Goal: Information Seeking & Learning: Learn about a topic

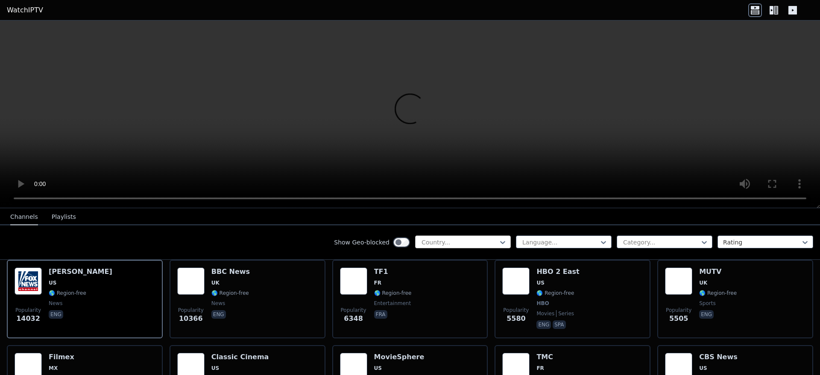
scroll to position [100, 0]
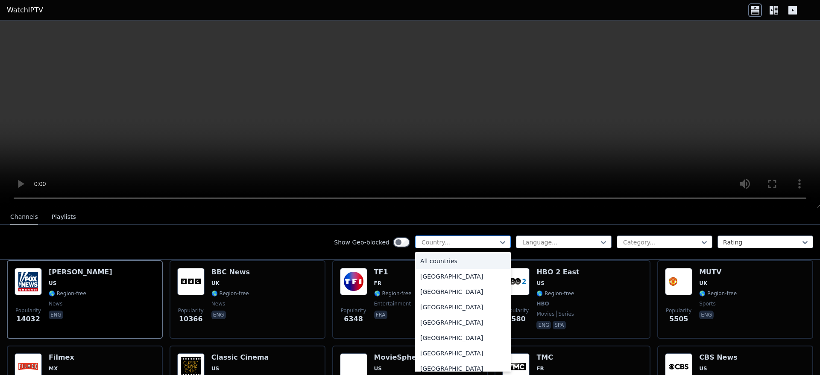
click at [482, 245] on div at bounding box center [460, 242] width 78 height 9
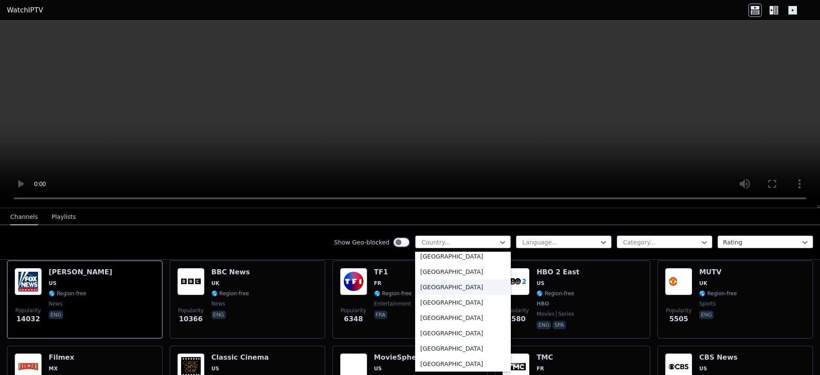
click at [460, 281] on div "[GEOGRAPHIC_DATA]" at bounding box center [463, 287] width 96 height 15
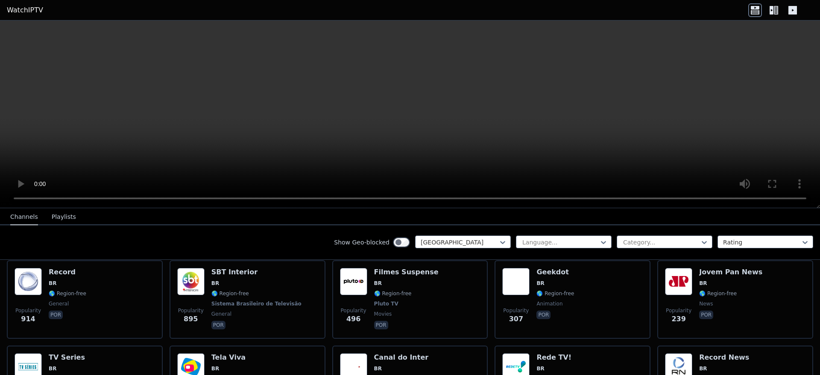
click at [594, 250] on div "Show Geo-blocked Brazil Language... Category... Rating" at bounding box center [410, 242] width 820 height 35
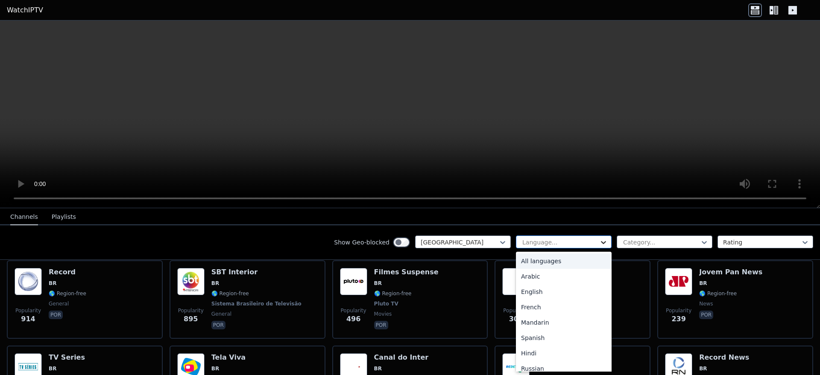
click at [599, 243] on icon at bounding box center [603, 242] width 9 height 9
click at [552, 262] on div "All languages" at bounding box center [564, 261] width 96 height 15
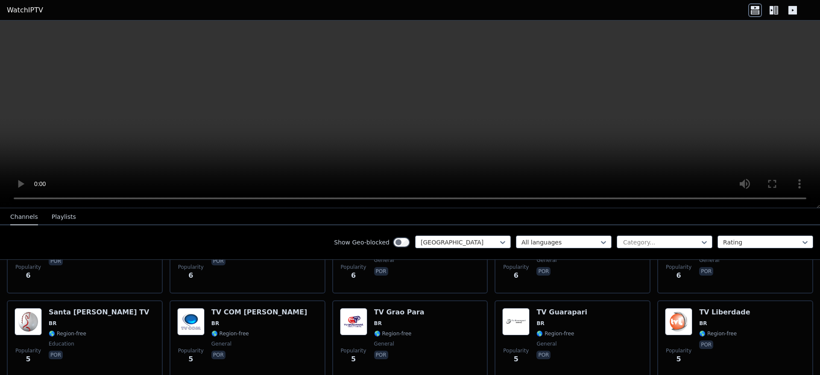
scroll to position [2800, 0]
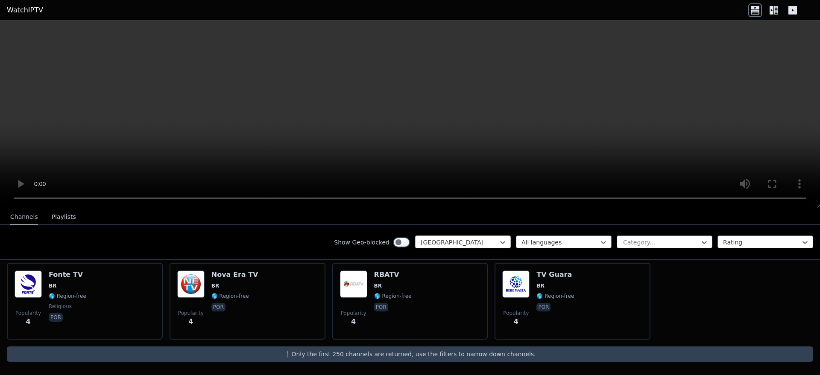
click at [434, 240] on div at bounding box center [460, 242] width 78 height 9
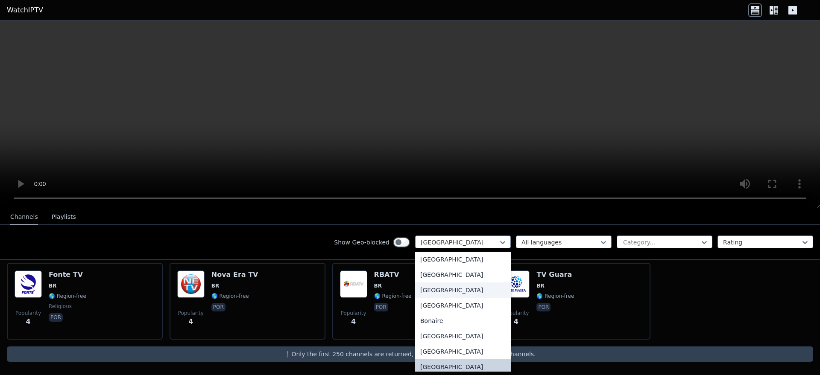
scroll to position [0, 0]
click at [430, 259] on div "All countries" at bounding box center [463, 261] width 96 height 15
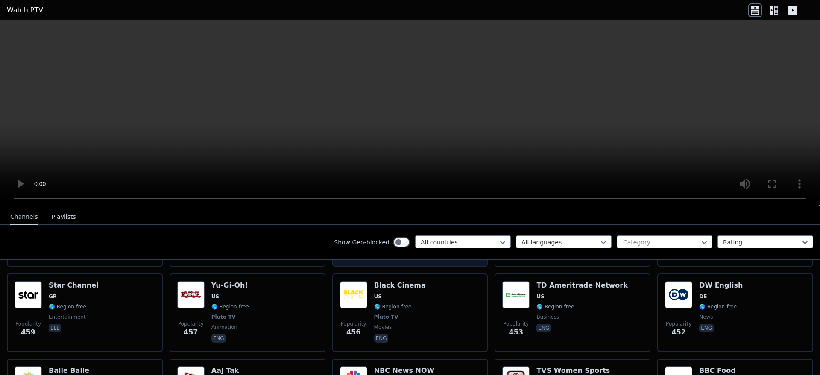
scroll to position [2657, 0]
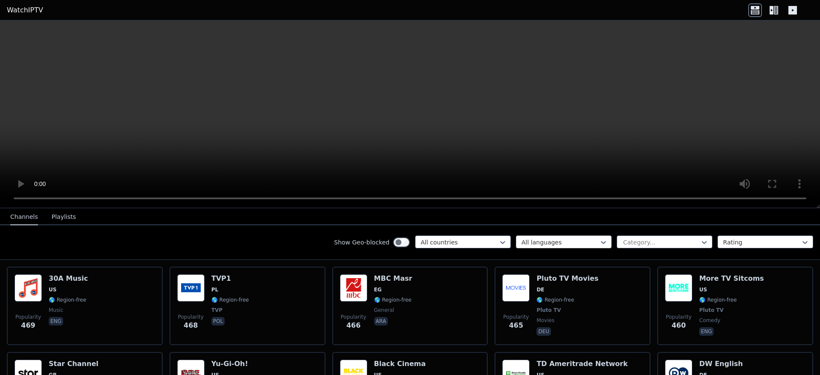
click at [569, 247] on div "All languages" at bounding box center [564, 242] width 96 height 13
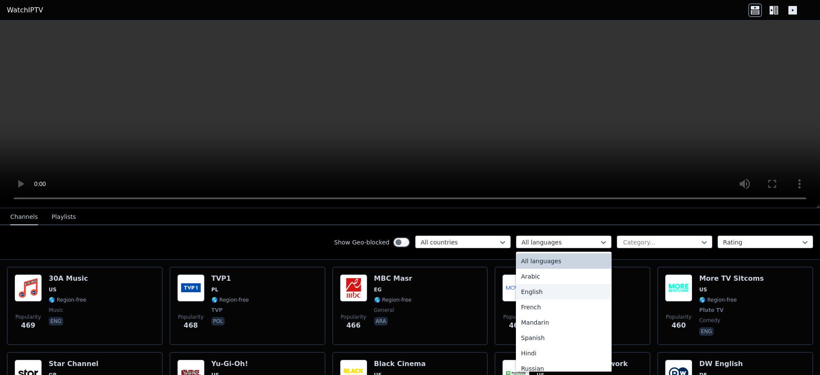
click at [568, 285] on div "English" at bounding box center [564, 291] width 96 height 15
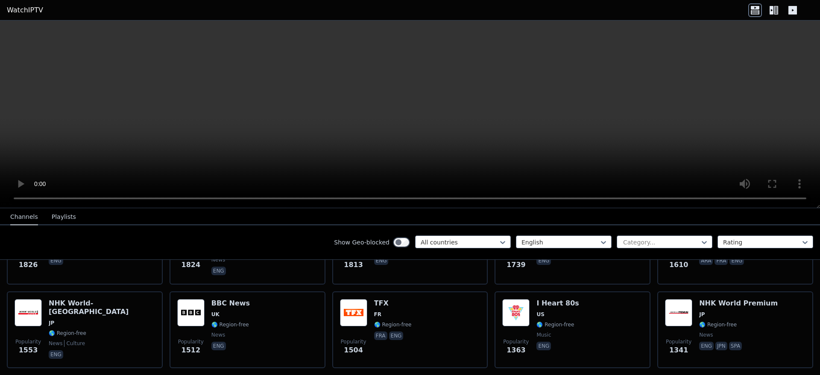
scroll to position [412, 0]
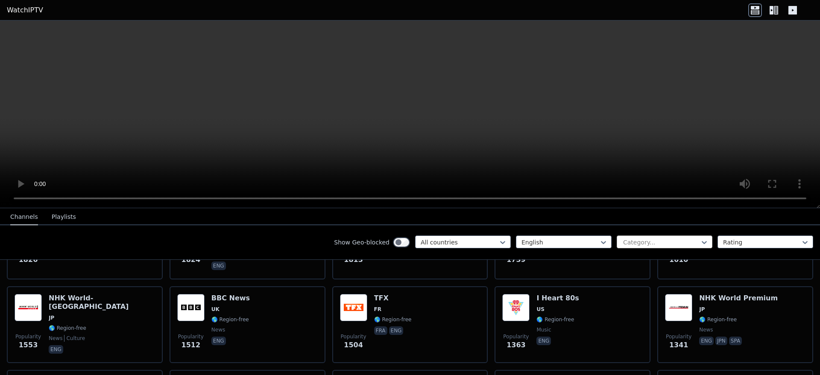
click at [629, 245] on div at bounding box center [661, 242] width 78 height 9
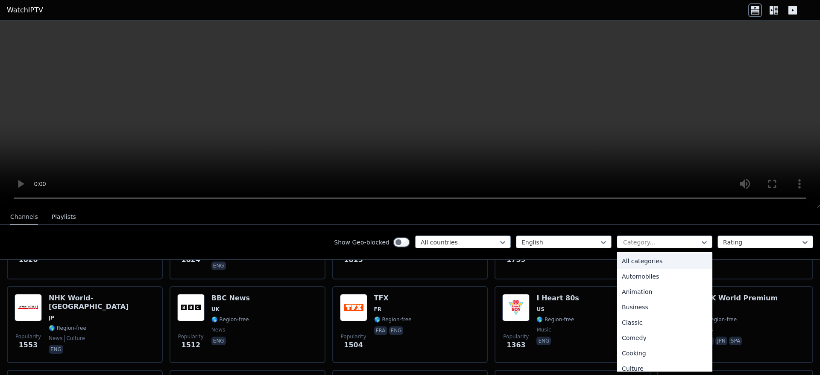
click at [641, 264] on div "All categories" at bounding box center [665, 261] width 96 height 15
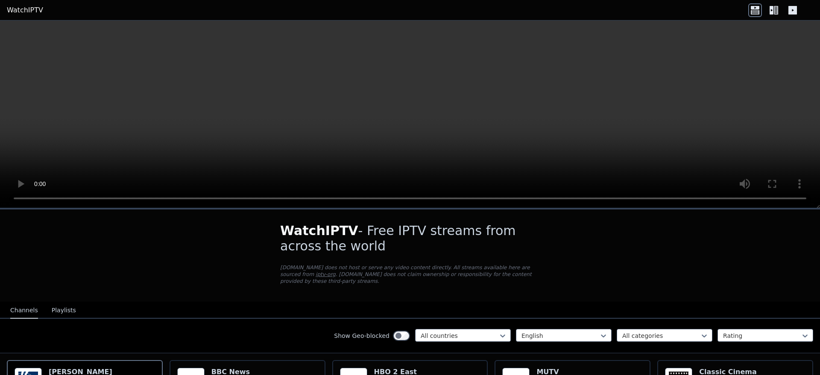
click at [69, 307] on button "Playlists" at bounding box center [64, 311] width 24 height 16
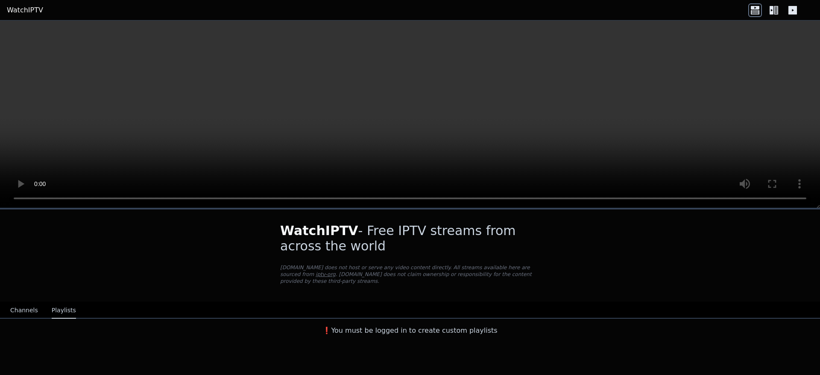
click at [22, 310] on button "Channels" at bounding box center [24, 311] width 28 height 16
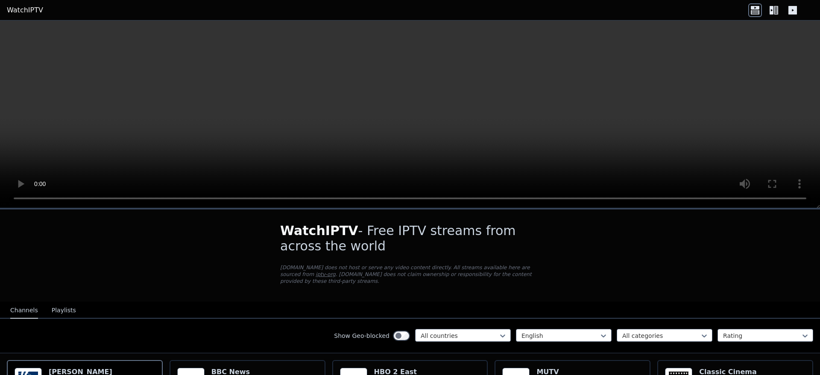
click at [532, 318] on nav "Channels Playlists" at bounding box center [410, 310] width 820 height 17
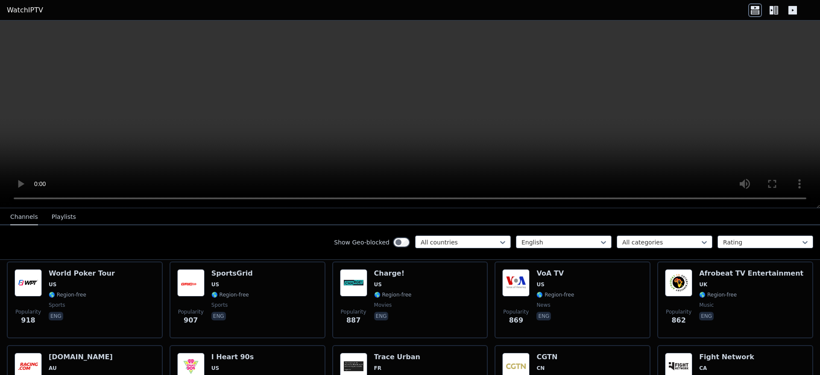
scroll to position [689, 0]
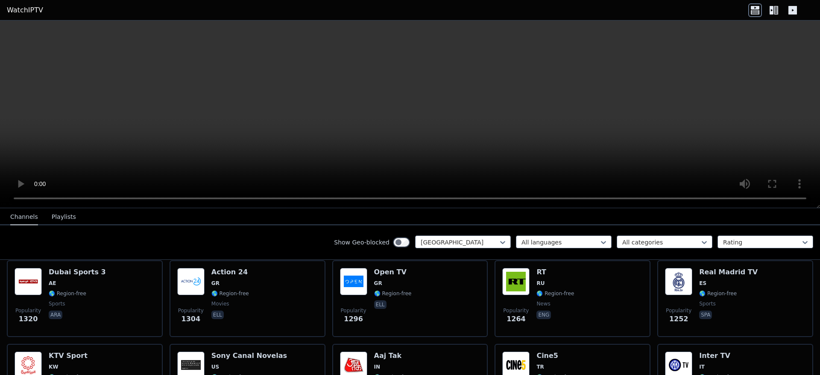
scroll to position [693, 0]
